Goal: Information Seeking & Learning: Check status

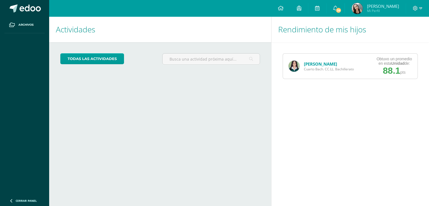
click at [319, 64] on link "[PERSON_NAME]" at bounding box center [320, 64] width 33 height 6
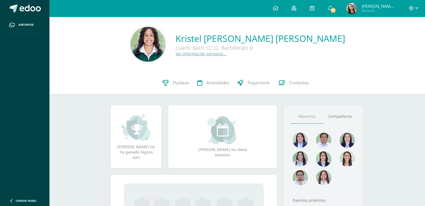
click at [179, 86] on link "Punteos" at bounding box center [175, 83] width 35 height 22
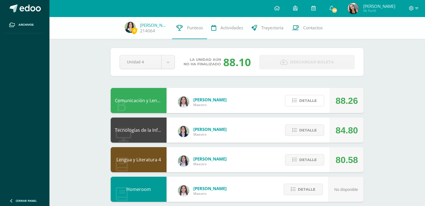
click at [311, 100] on span "Detalle" at bounding box center [308, 101] width 18 height 10
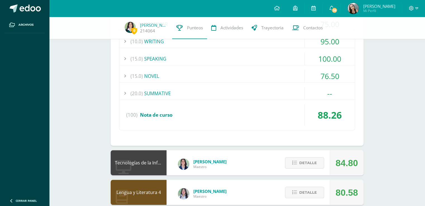
scroll to position [191, 0]
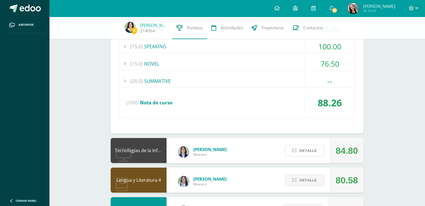
click at [313, 152] on span "Detalle" at bounding box center [308, 151] width 18 height 10
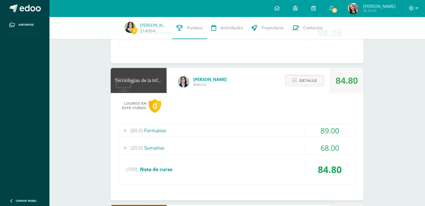
scroll to position [260, 0]
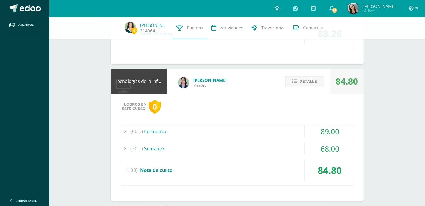
click at [386, 157] on div "0 Kristel Morales 214064 Punteos Actividades Trayectoria Contactos Pendiente Un…" at bounding box center [237, 132] width 376 height 752
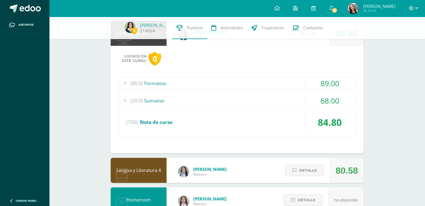
click at [394, 127] on div "0 Kristel Morales 214064 Punteos Actividades Trayectoria Contactos Pendiente Un…" at bounding box center [237, 84] width 376 height 752
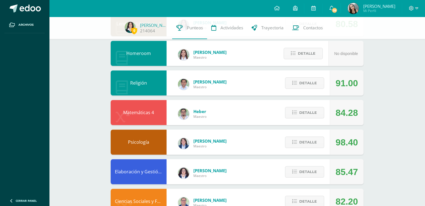
scroll to position [562, 0]
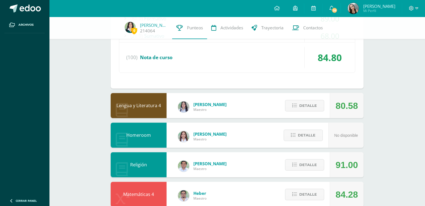
click at [397, 127] on div "0 Kristel Morales 214064 Punteos Actividades Trayectoria Contactos Pendiente Un…" at bounding box center [237, 20] width 376 height 752
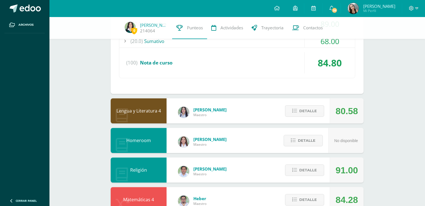
click at [397, 132] on div "0 Kristel Morales 214064 Punteos Actividades Trayectoria Contactos Pendiente Un…" at bounding box center [237, 25] width 376 height 752
click at [390, 151] on div "0 Kristel Morales 214064 Punteos Actividades Trayectoria Contactos Pendiente Un…" at bounding box center [237, 25] width 376 height 752
click at [392, 145] on div "0 Kristel Morales 214064 Punteos Actividades Trayectoria Contactos Pendiente Un…" at bounding box center [237, 25] width 376 height 752
click at [394, 139] on div "0 Kristel Morales 214064 Punteos Actividades Trayectoria Contactos Pendiente Un…" at bounding box center [237, 25] width 376 height 752
click at [395, 138] on div "0 Kristel Morales 214064 Punteos Actividades Trayectoria Contactos Pendiente Un…" at bounding box center [237, 25] width 376 height 752
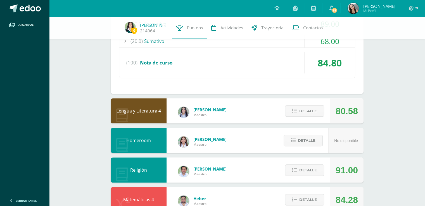
click at [394, 151] on div "0 Kristel Morales 214064 Punteos Actividades Trayectoria Contactos Pendiente Un…" at bounding box center [237, 25] width 376 height 752
click at [398, 138] on div "0 Kristel Morales 214064 Punteos Actividades Trayectoria Contactos Pendiente Un…" at bounding box center [237, 25] width 376 height 752
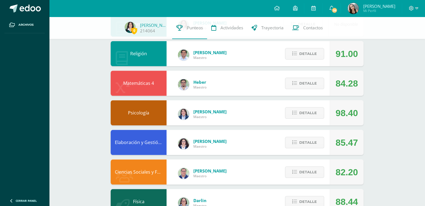
scroll to position [483, 0]
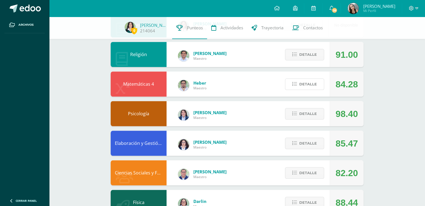
click at [321, 81] on button "Detalle" at bounding box center [304, 83] width 39 height 11
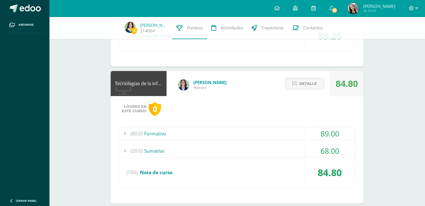
scroll to position [262, 0]
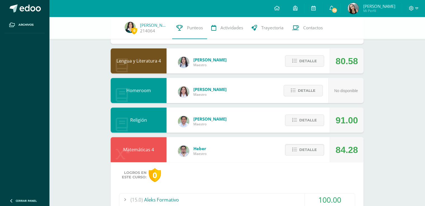
click at [406, 161] on div "0 Kristel Morales 214064 Punteos Actividades Trayectoria Contactos Pendiente Un…" at bounding box center [237, 54] width 376 height 911
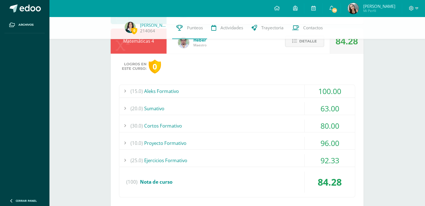
scroll to position [530, 0]
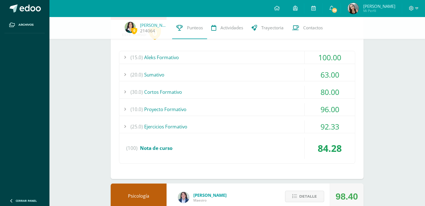
scroll to position [570, 0]
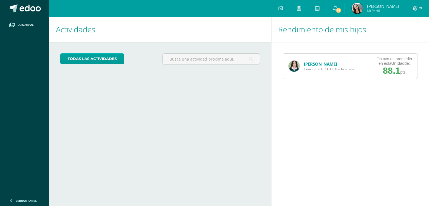
click at [318, 62] on link "[PERSON_NAME]" at bounding box center [320, 64] width 33 height 6
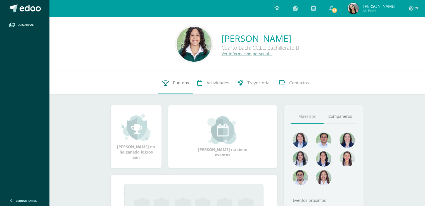
click at [177, 86] on link "Punteos" at bounding box center [175, 83] width 35 height 22
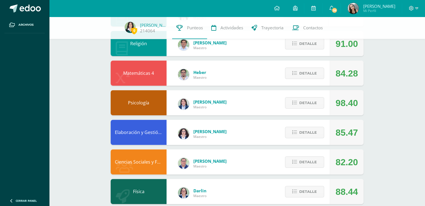
scroll to position [177, 0]
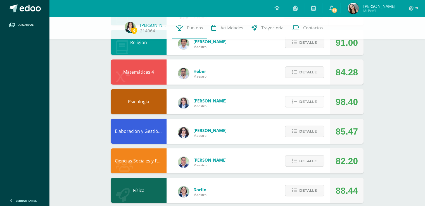
click at [312, 98] on span "Detalle" at bounding box center [308, 102] width 18 height 10
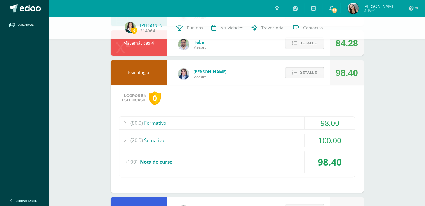
scroll to position [229, 0]
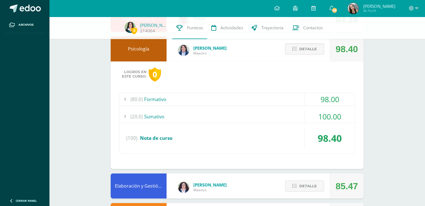
click at [334, 99] on div "98.00" at bounding box center [329, 99] width 50 height 13
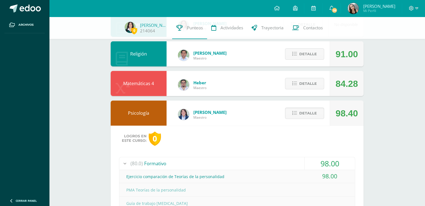
scroll to position [154, 0]
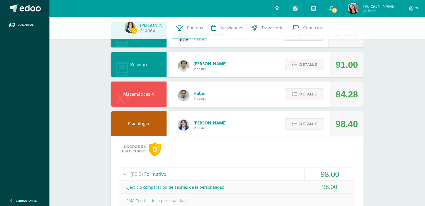
click at [319, 123] on button "Detalle" at bounding box center [304, 123] width 39 height 11
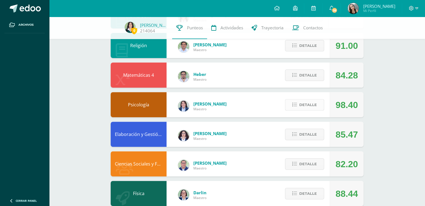
scroll to position [174, 0]
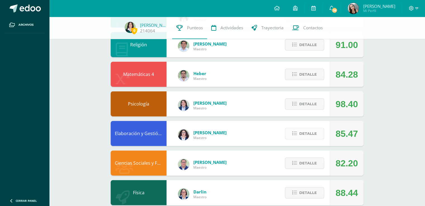
click at [316, 136] on span "Detalle" at bounding box center [308, 133] width 18 height 10
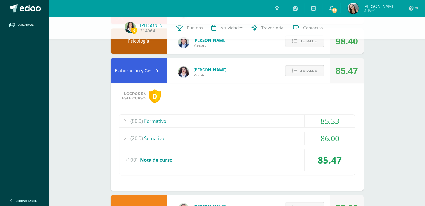
scroll to position [237, 0]
click at [332, 139] on div "86.00" at bounding box center [329, 138] width 50 height 13
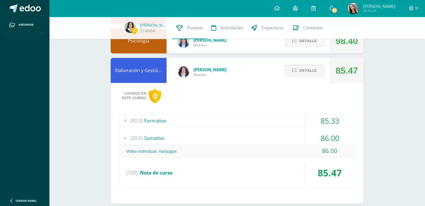
click at [334, 132] on div "86.00" at bounding box center [329, 138] width 50 height 13
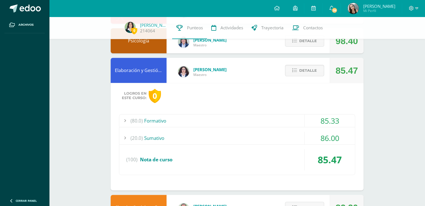
click at [334, 121] on div "85.33" at bounding box center [329, 121] width 50 height 13
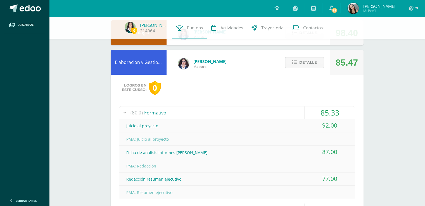
scroll to position [289, 0]
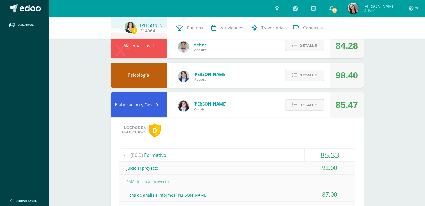
click at [307, 106] on span "Detalle" at bounding box center [308, 105] width 18 height 10
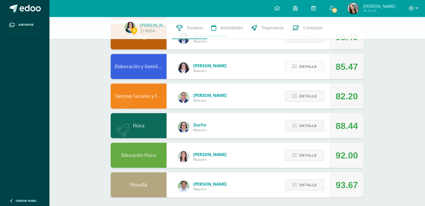
scroll to position [244, 0]
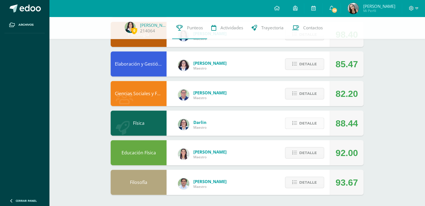
click at [311, 122] on span "Detalle" at bounding box center [308, 123] width 18 height 10
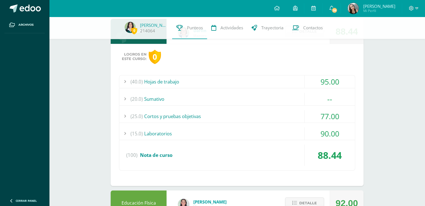
scroll to position [342, 0]
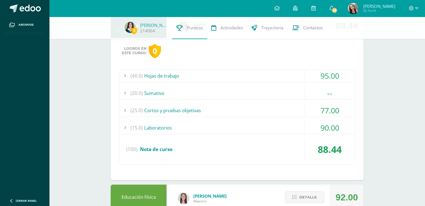
click at [331, 95] on div "--" at bounding box center [329, 93] width 50 height 13
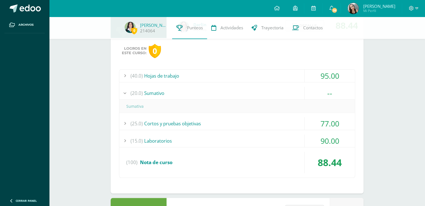
click at [334, 92] on div "--" at bounding box center [329, 93] width 50 height 13
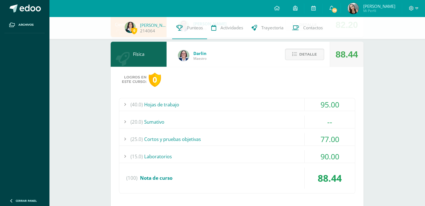
scroll to position [290, 0]
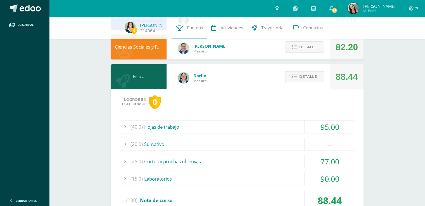
click at [313, 79] on span "Detalle" at bounding box center [308, 76] width 18 height 10
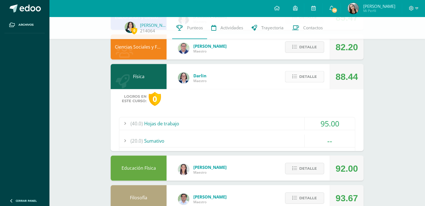
scroll to position [244, 0]
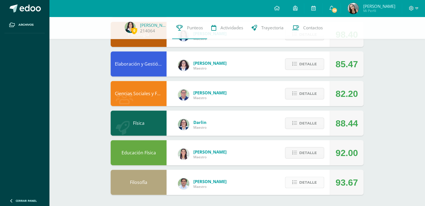
click at [307, 180] on span "Detalle" at bounding box center [308, 182] width 18 height 10
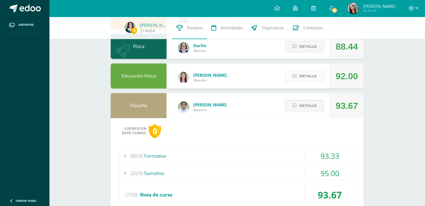
scroll to position [321, 0]
click at [301, 77] on span "Detalle" at bounding box center [308, 76] width 18 height 10
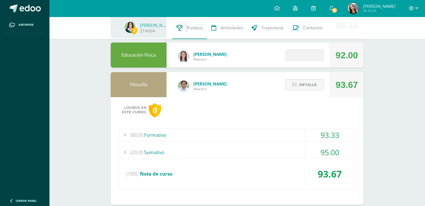
scroll to position [344, 0]
